Goal: Information Seeking & Learning: Learn about a topic

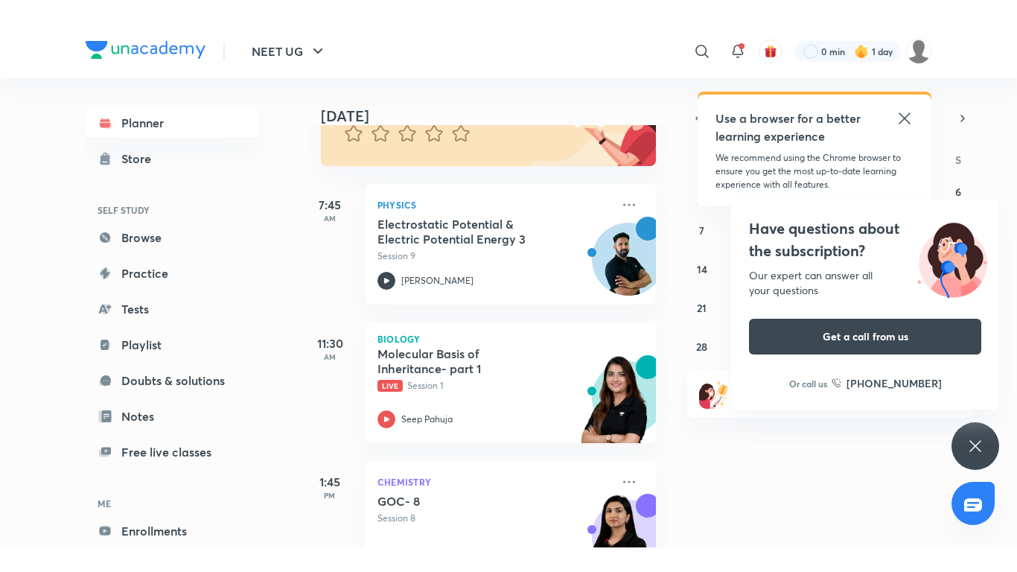
scroll to position [205, 0]
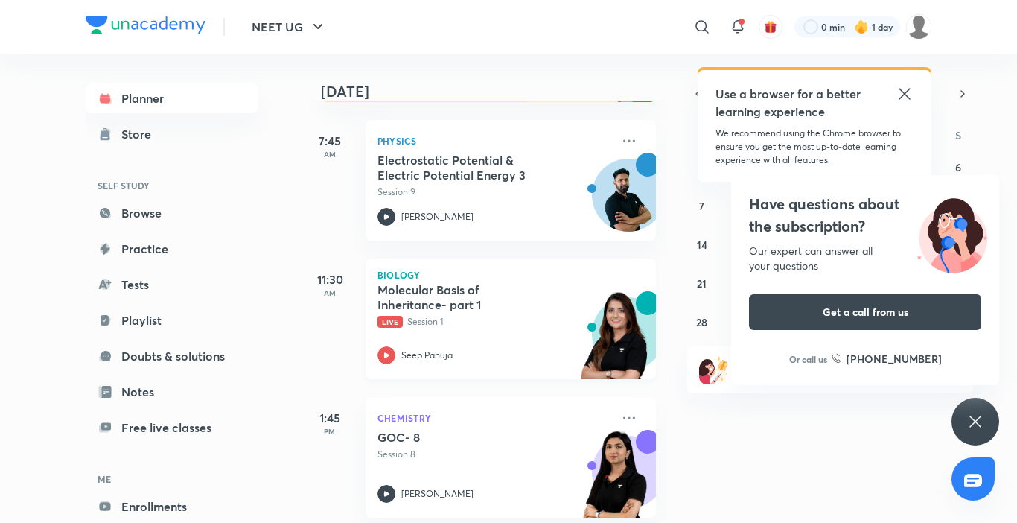
click at [386, 354] on icon at bounding box center [386, 354] width 5 height 5
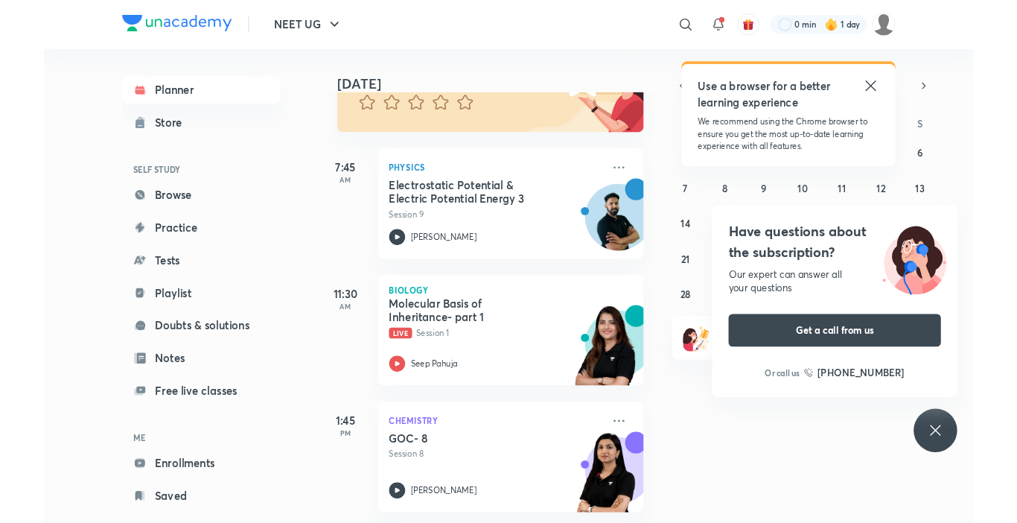
scroll to position [174, 0]
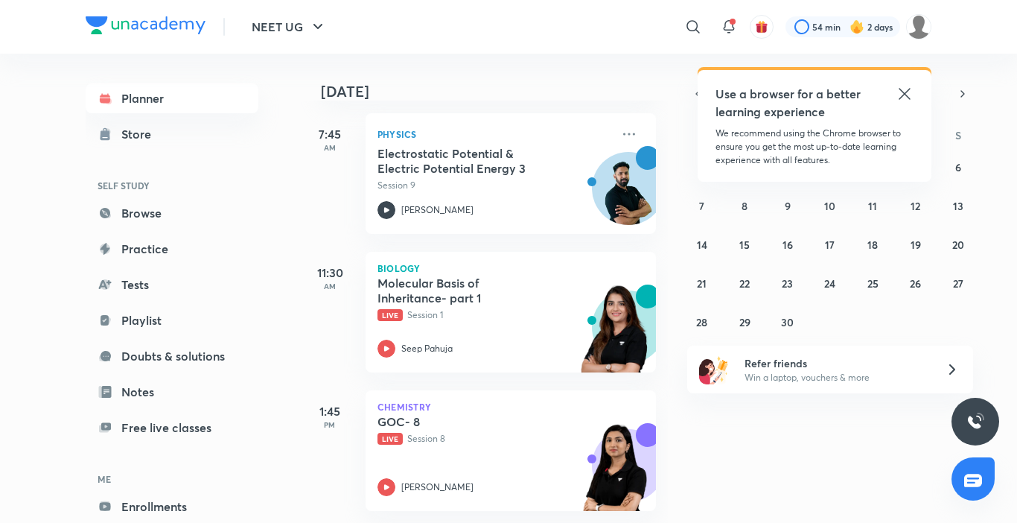
scroll to position [223, 0]
click at [388, 478] on icon at bounding box center [387, 487] width 18 height 18
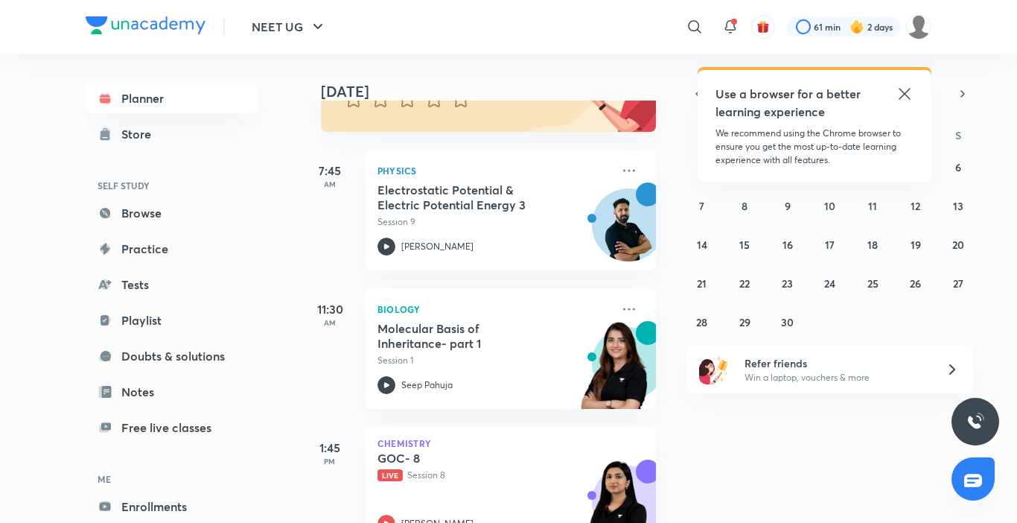
scroll to position [223, 0]
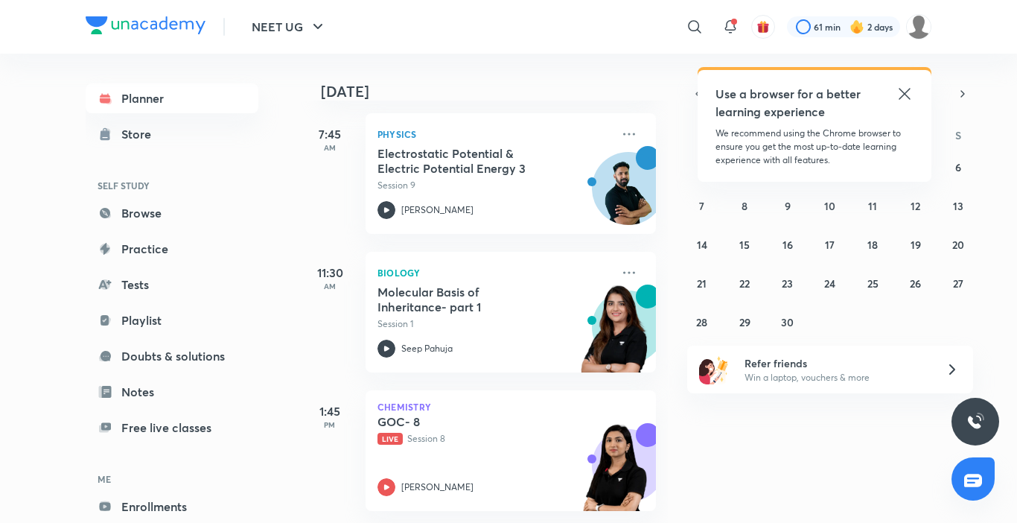
click at [905, 100] on icon at bounding box center [905, 94] width 18 height 18
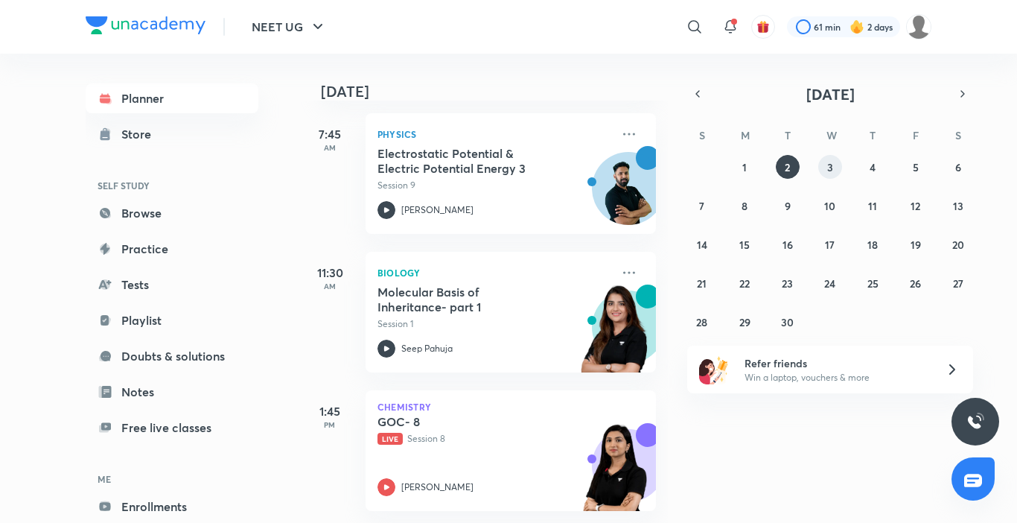
click at [833, 164] on button "3" at bounding box center [830, 167] width 24 height 24
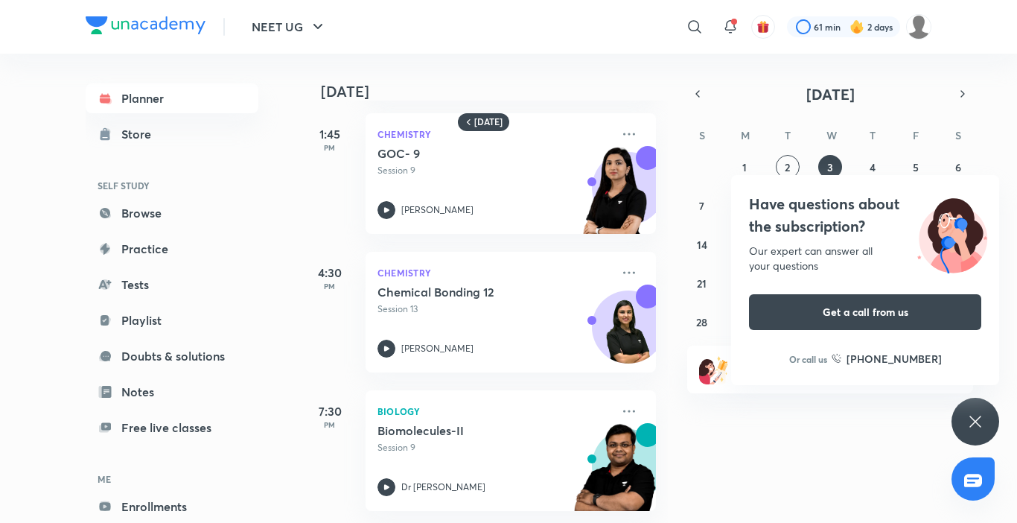
scroll to position [0, 0]
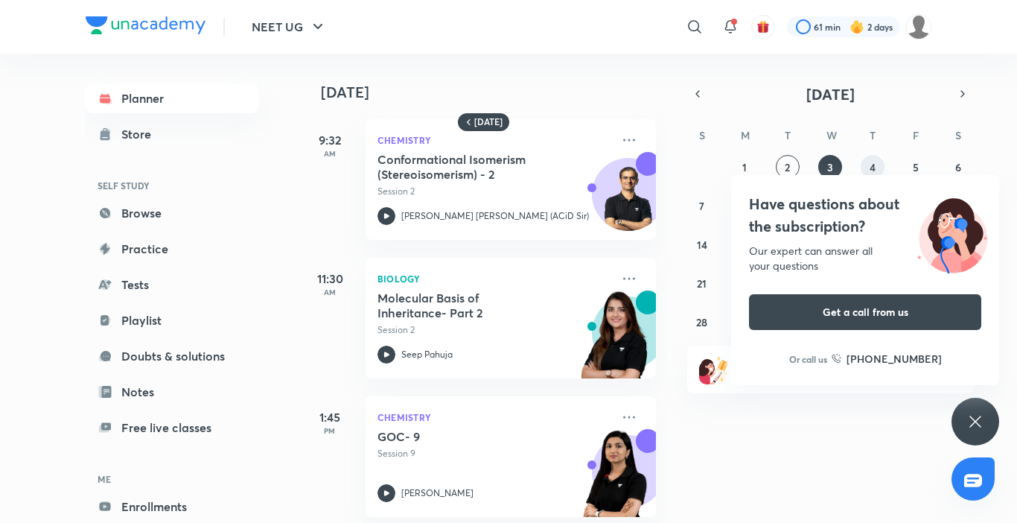
click at [883, 165] on button "4" at bounding box center [873, 167] width 24 height 24
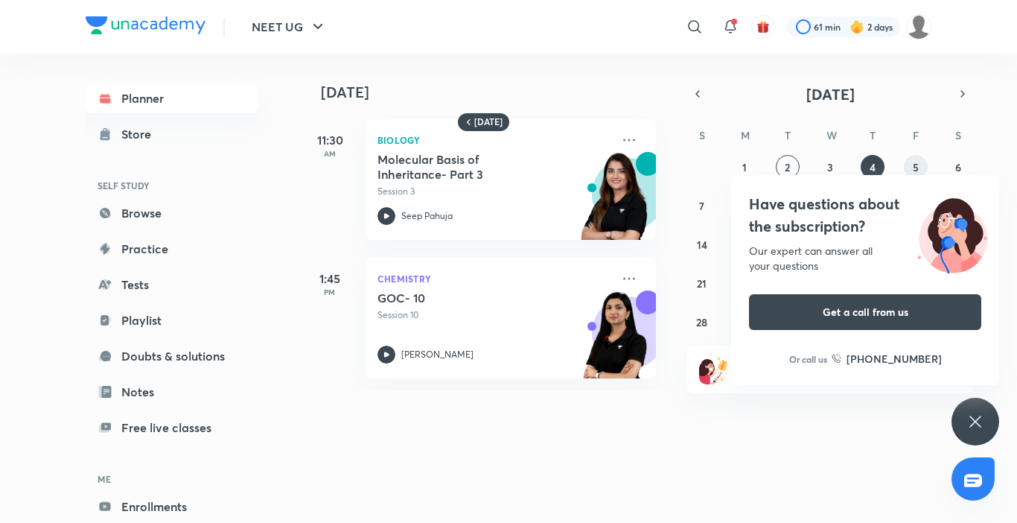
click at [917, 159] on button "5" at bounding box center [916, 167] width 24 height 24
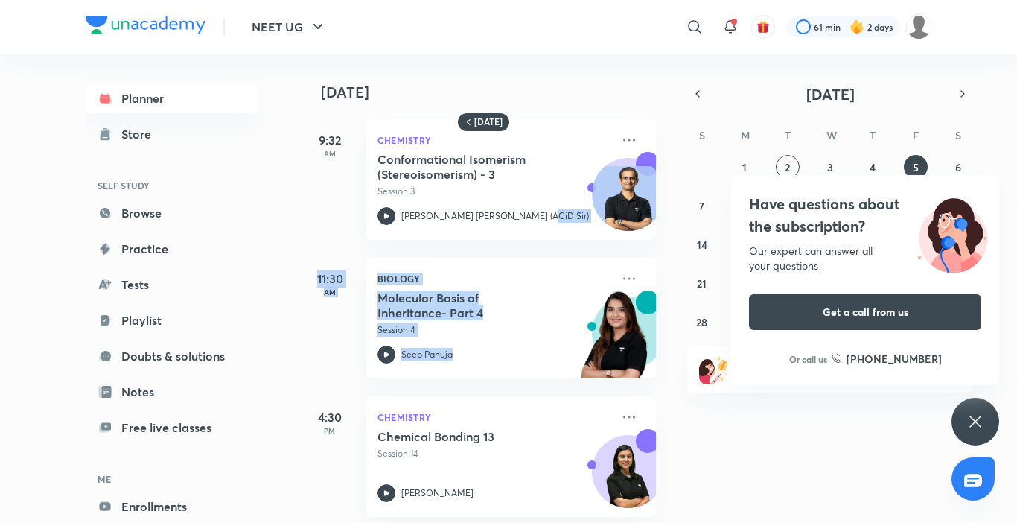
drag, startPoint x: 673, startPoint y: 235, endPoint x: 666, endPoint y: 357, distance: 121.6
click at [666, 357] on div "5 September 9:32 AM Chemistry Conformational Isomerism (Stereoisomerism) - 3 Se…" at bounding box center [657, 288] width 714 height 469
click at [960, 166] on abbr "6" at bounding box center [958, 167] width 6 height 14
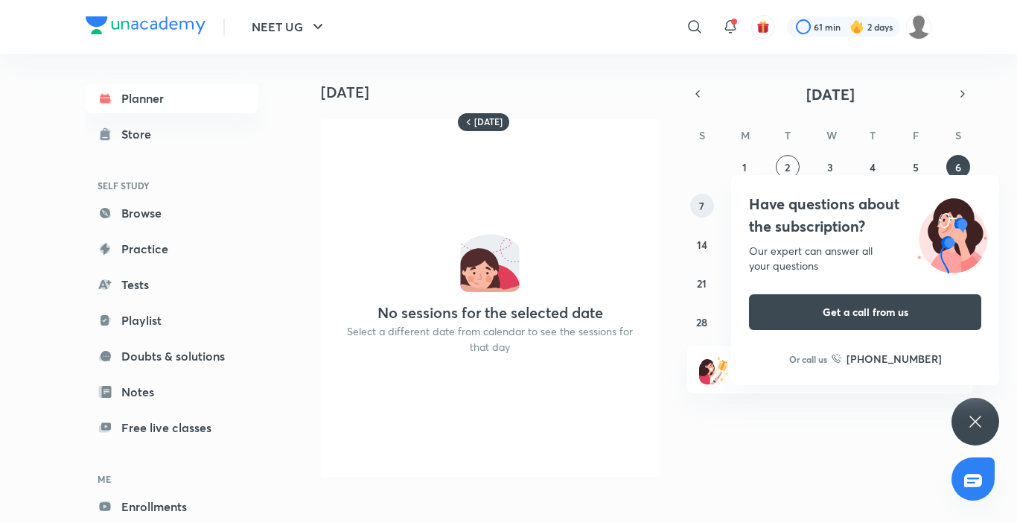
click at [704, 206] on abbr "7" at bounding box center [701, 206] width 5 height 14
click at [976, 421] on icon at bounding box center [975, 421] width 11 height 11
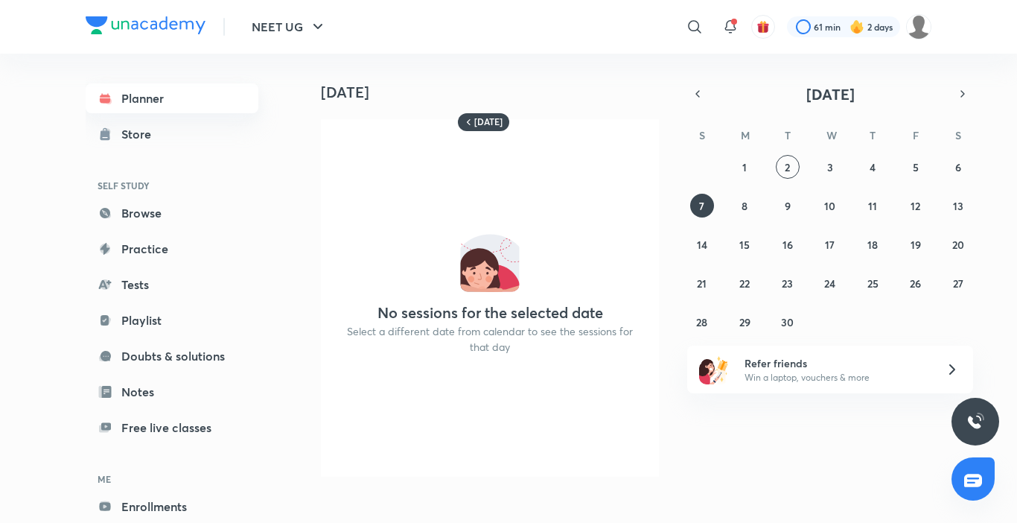
click at [140, 89] on link "Planner" at bounding box center [172, 98] width 173 height 30
